Goal: Information Seeking & Learning: Find specific fact

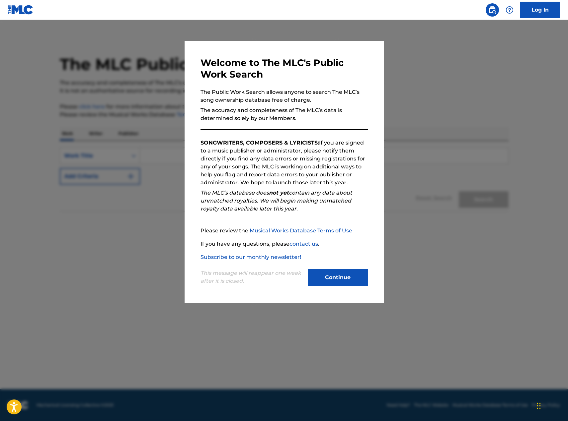
click at [346, 274] on button "Continue" at bounding box center [338, 277] width 60 height 17
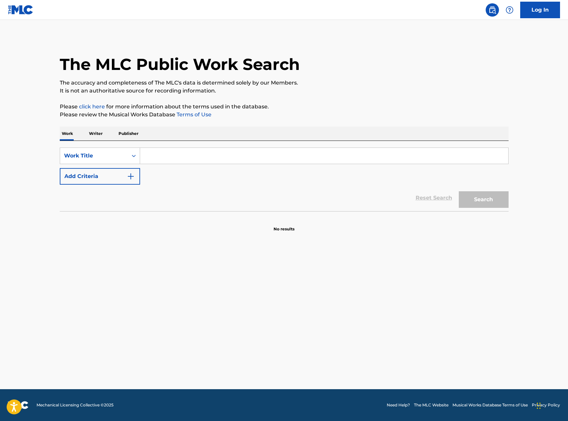
click at [153, 154] on input "Search Form" at bounding box center [324, 156] width 368 height 16
click at [186, 158] on input "think twice" at bounding box center [324, 156] width 368 height 16
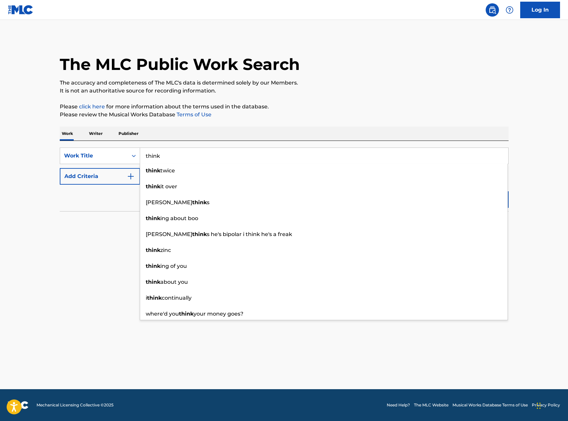
type input "think"
click at [127, 175] on img "Search Form" at bounding box center [131, 177] width 8 height 8
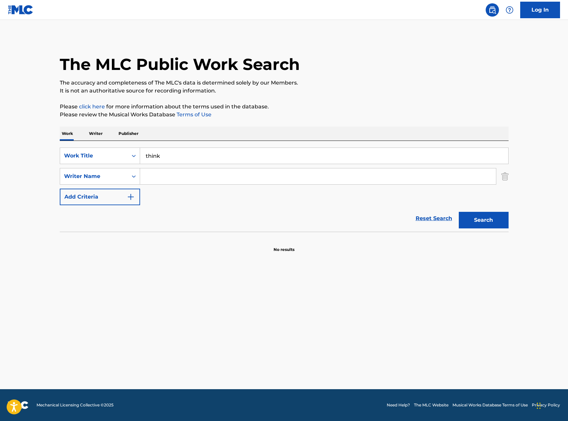
click at [155, 175] on input "Search Form" at bounding box center [318, 177] width 356 height 16
type input "[PERSON_NAME]"
click at [459, 212] on button "Search" at bounding box center [484, 220] width 50 height 17
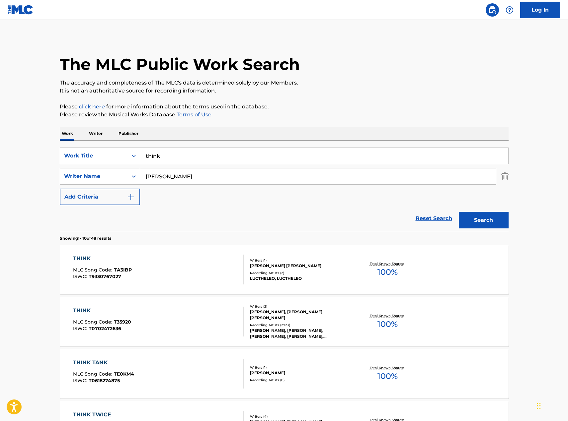
click at [296, 318] on div "[PERSON_NAME], [PERSON_NAME] [PERSON_NAME]" at bounding box center [300, 315] width 100 height 12
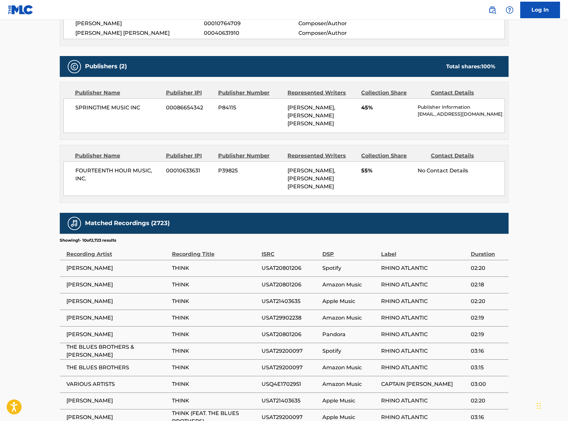
scroll to position [398, 0]
